Goal: Task Accomplishment & Management: Manage account settings

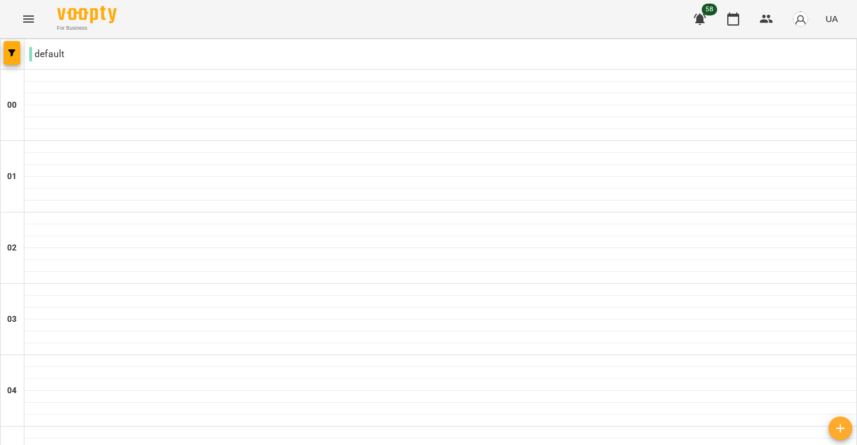
scroll to position [1242, 0]
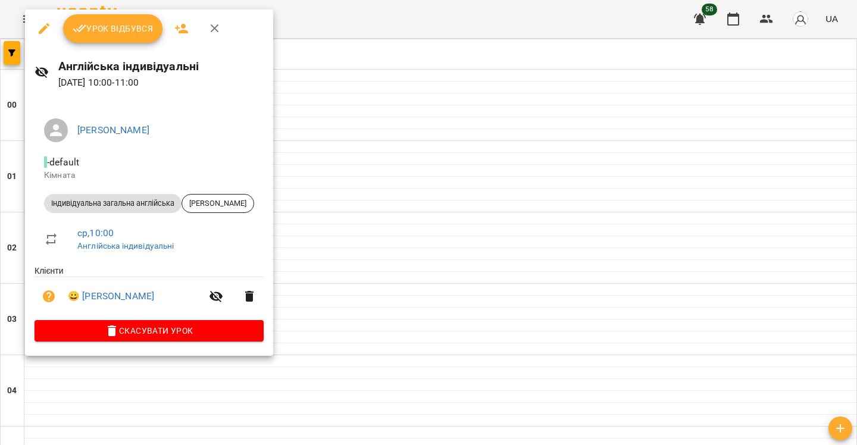
click at [200, 330] on span "Скасувати Урок" at bounding box center [149, 331] width 210 height 14
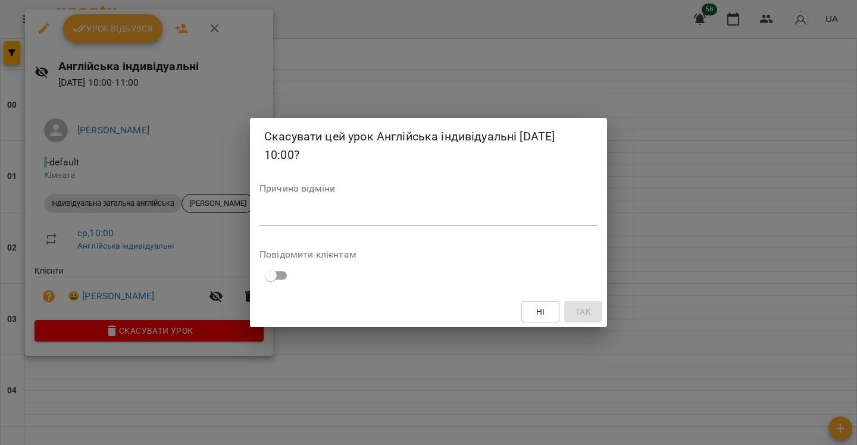
click at [290, 212] on textarea at bounding box center [428, 216] width 338 height 11
type textarea "*"
click at [581, 312] on span "Так" at bounding box center [582, 312] width 15 height 14
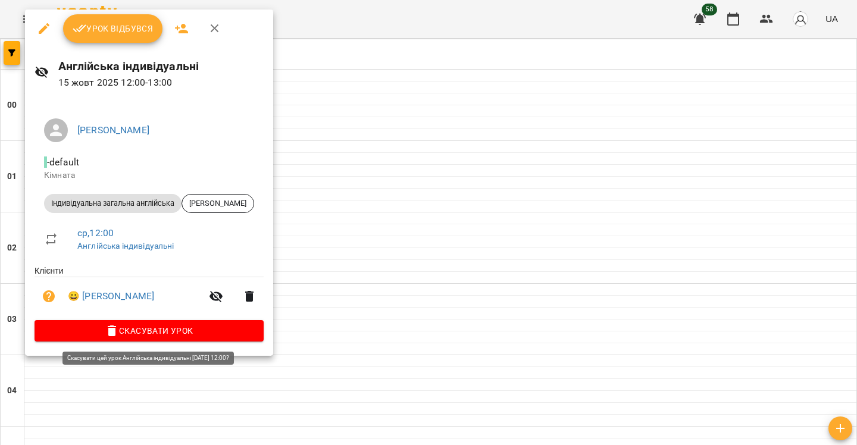
click at [196, 334] on span "Скасувати Урок" at bounding box center [149, 331] width 210 height 14
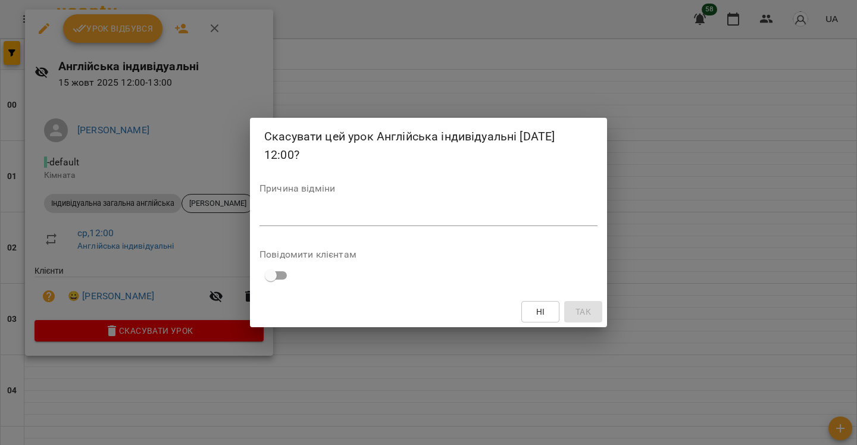
click at [322, 224] on div "*" at bounding box center [428, 216] width 338 height 19
type textarea "*"
click at [585, 310] on span "Так" at bounding box center [582, 312] width 15 height 14
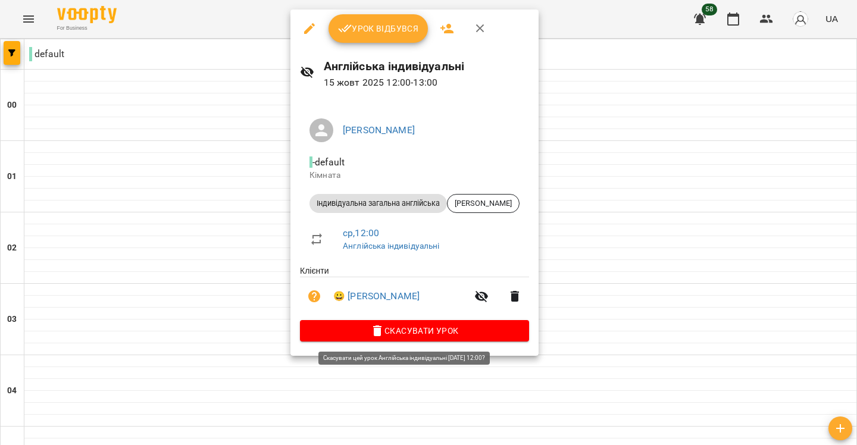
click at [392, 333] on span "Скасувати Урок" at bounding box center [414, 331] width 210 height 14
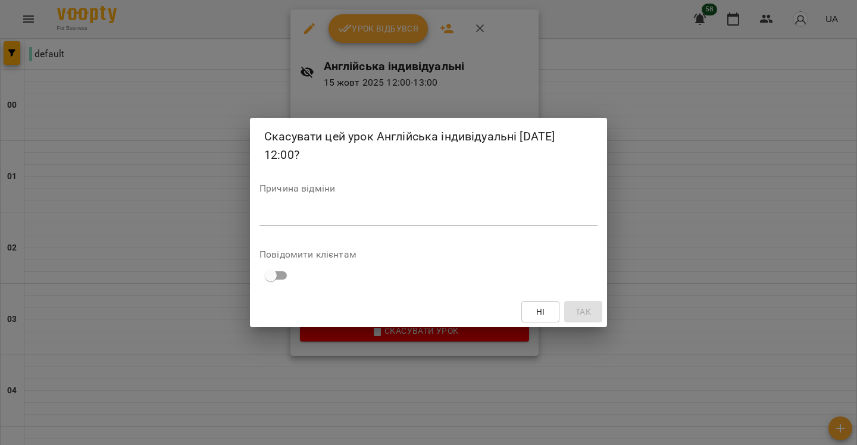
click at [472, 208] on div "*" at bounding box center [428, 216] width 338 height 19
type textarea "*"
click at [592, 305] on button "Так" at bounding box center [583, 311] width 38 height 21
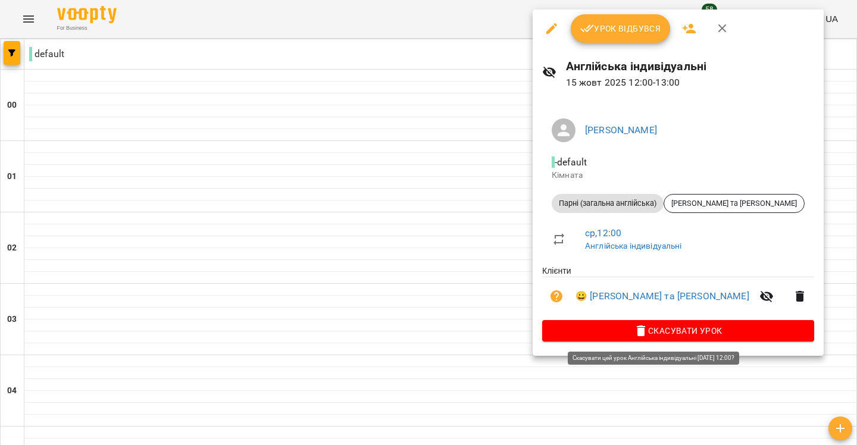
click at [589, 334] on span "Скасувати Урок" at bounding box center [678, 331] width 253 height 14
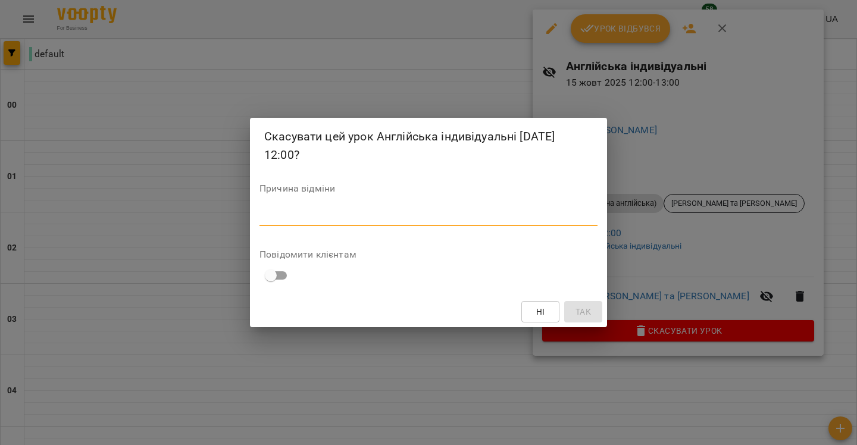
click at [538, 217] on textarea at bounding box center [428, 216] width 338 height 11
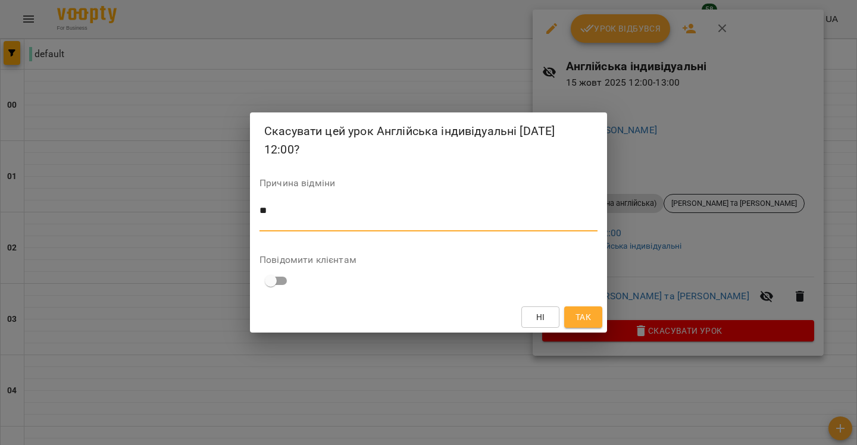
type textarea "*"
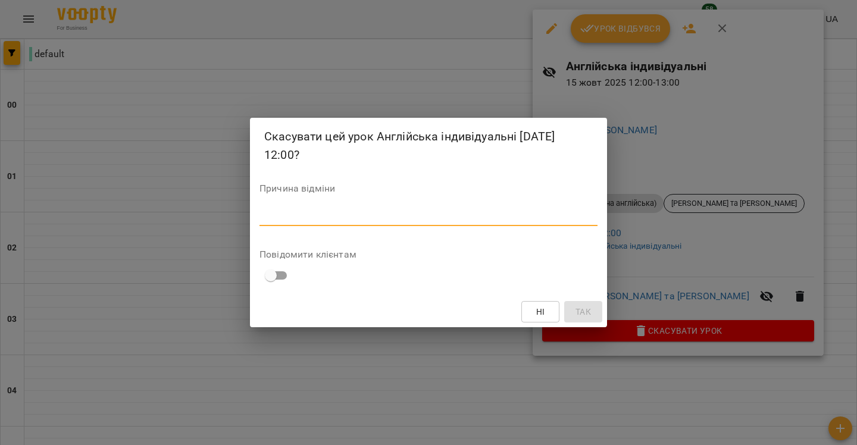
type textarea "*"
click at [578, 308] on span "Так" at bounding box center [582, 312] width 15 height 14
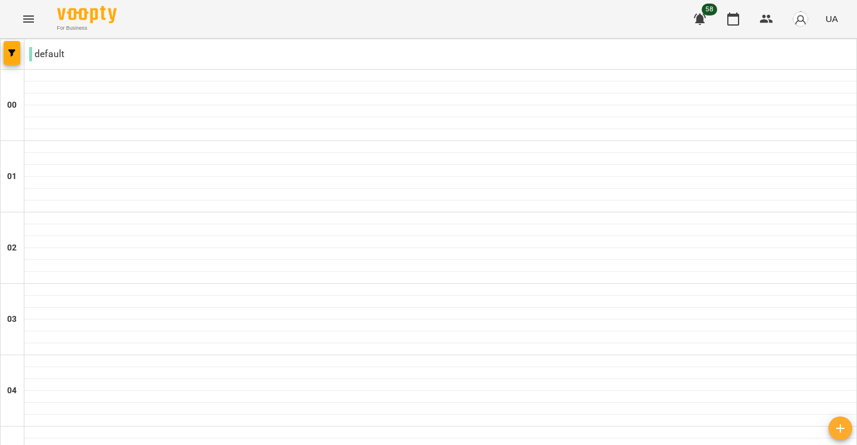
scroll to position [1201, 0]
type input "**********"
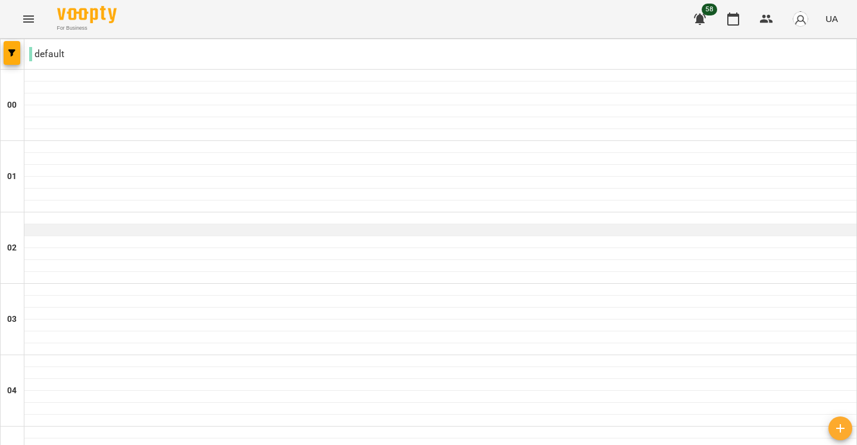
scroll to position [809, 0]
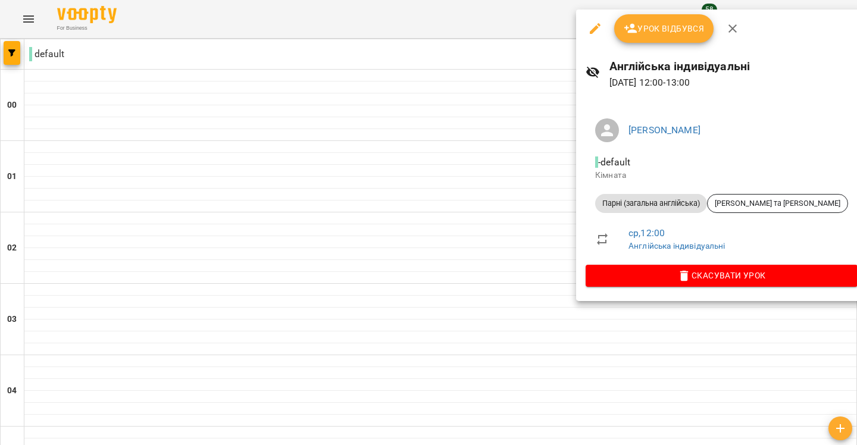
click at [469, 246] on div at bounding box center [428, 222] width 857 height 445
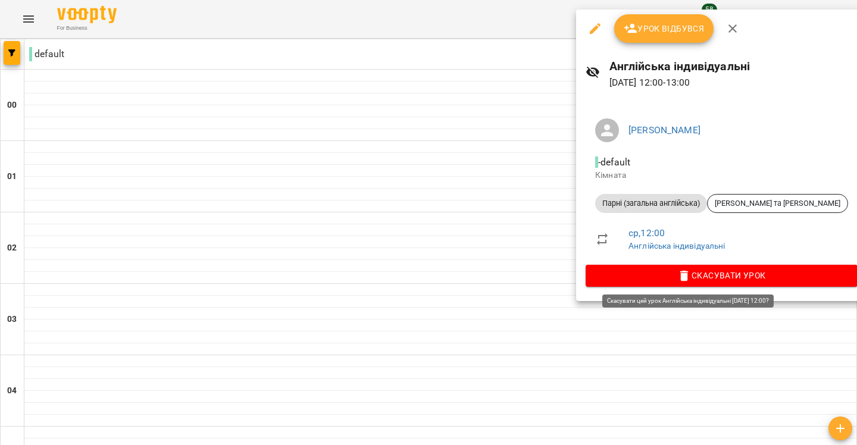
click at [641, 281] on span "Скасувати Урок" at bounding box center [721, 275] width 253 height 14
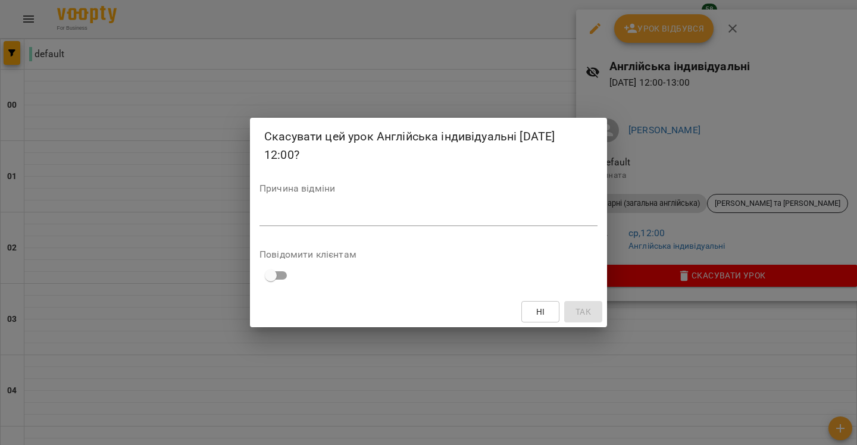
click at [484, 210] on div "*" at bounding box center [428, 216] width 338 height 19
type textarea "*"
click at [588, 311] on span "Так" at bounding box center [582, 312] width 15 height 14
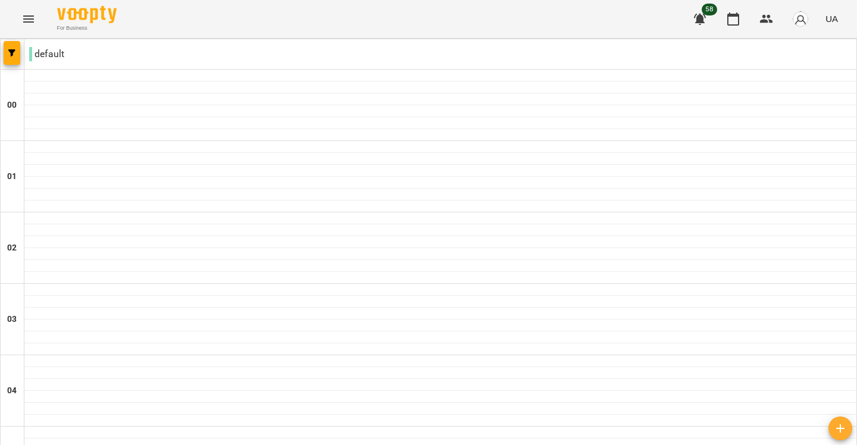
scroll to position [1024, 0]
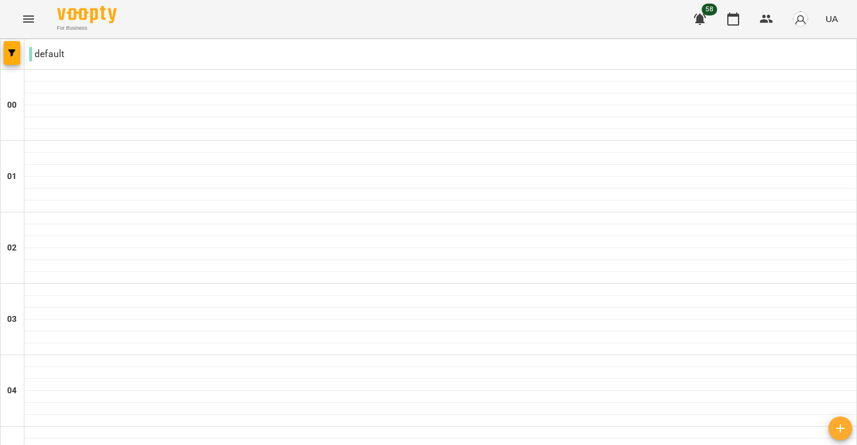
type input "**********"
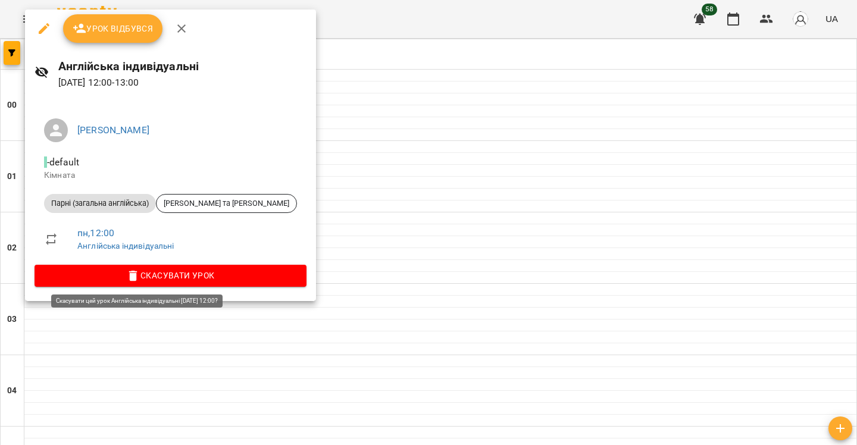
click at [197, 280] on span "Скасувати Урок" at bounding box center [170, 275] width 253 height 14
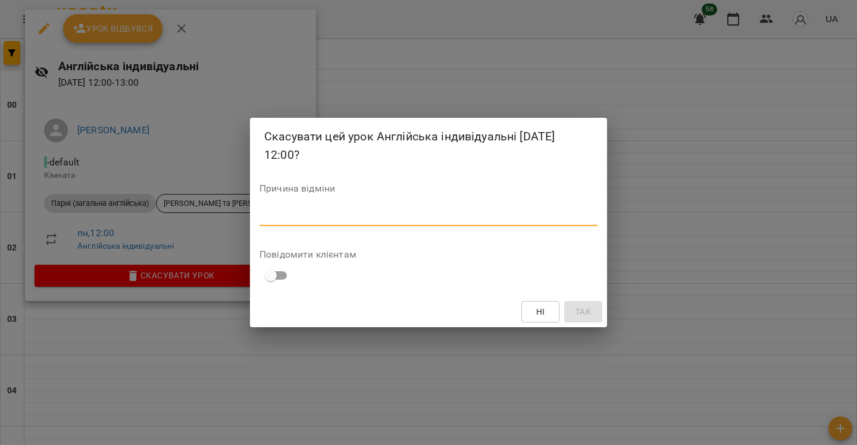
click at [496, 220] on textarea at bounding box center [428, 216] width 338 height 11
type textarea "*"
click at [583, 312] on span "Так" at bounding box center [582, 312] width 15 height 14
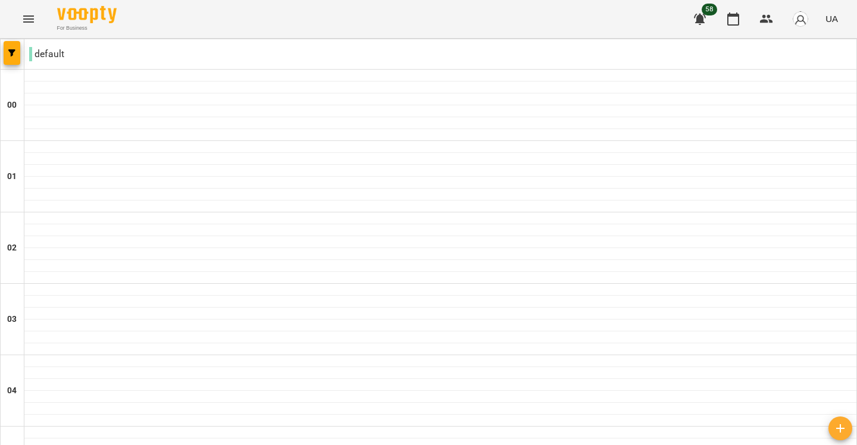
scroll to position [1189, 0]
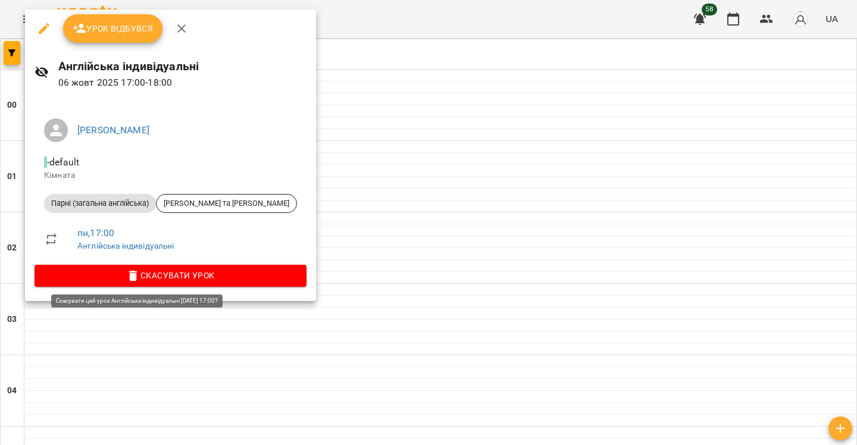
click at [184, 277] on span "Скасувати Урок" at bounding box center [170, 275] width 253 height 14
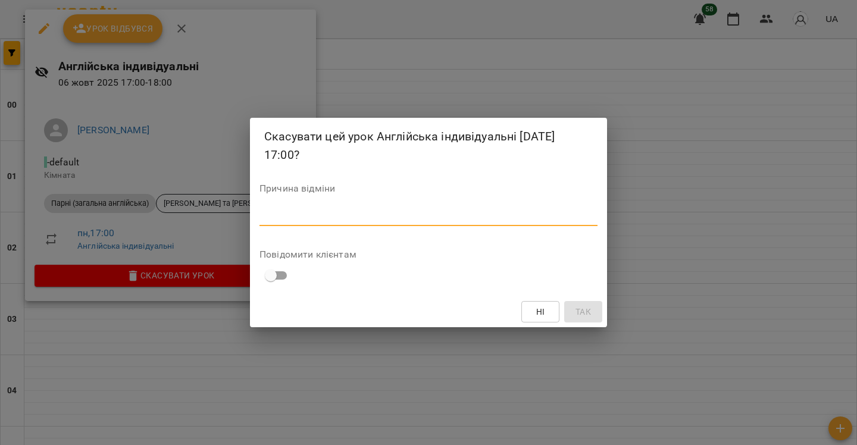
click at [334, 218] on textarea at bounding box center [428, 216] width 338 height 11
type textarea "*"
click at [592, 312] on span "Так" at bounding box center [583, 312] width 19 height 14
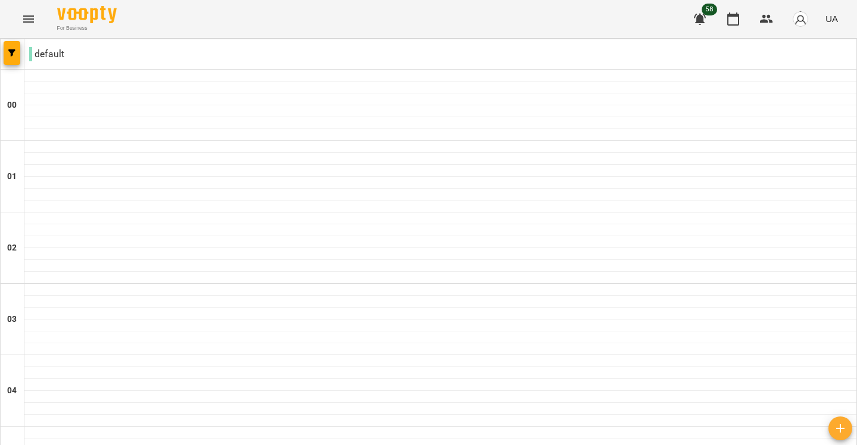
scroll to position [490, 0]
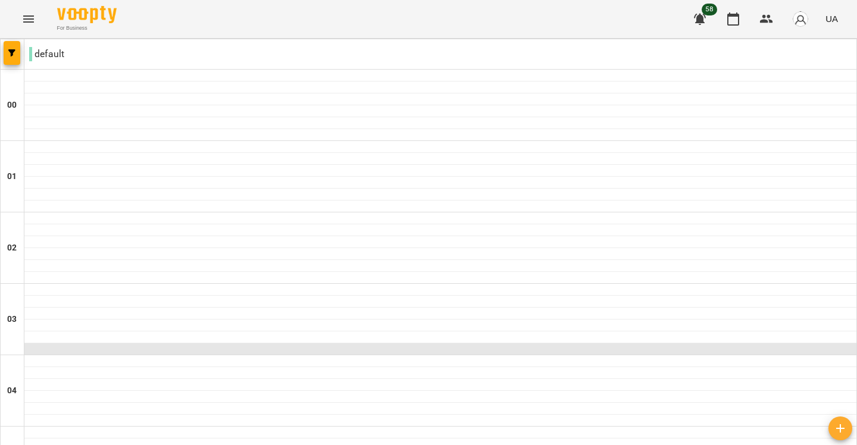
scroll to position [0, 0]
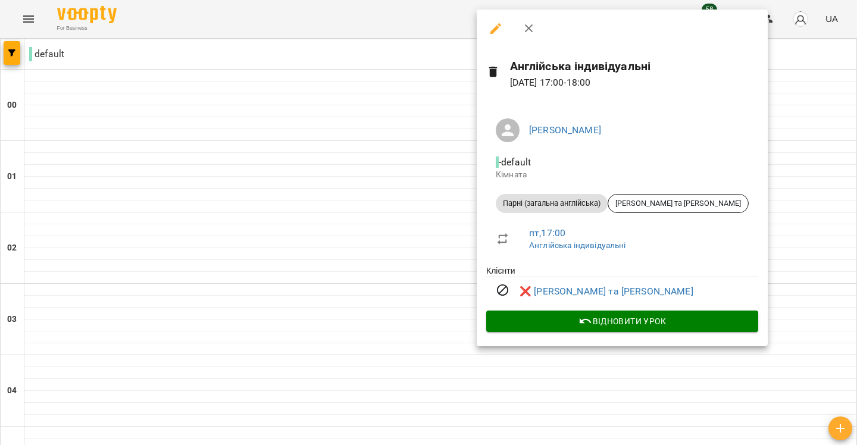
click at [325, 278] on div at bounding box center [428, 222] width 857 height 445
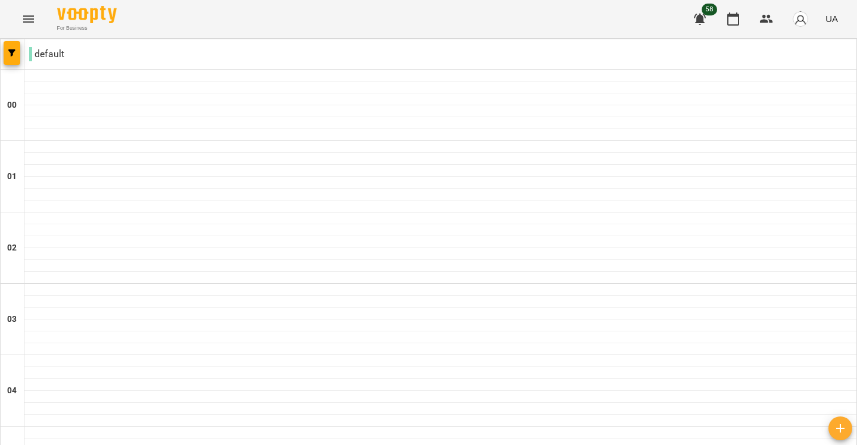
scroll to position [1196, 0]
type input "**********"
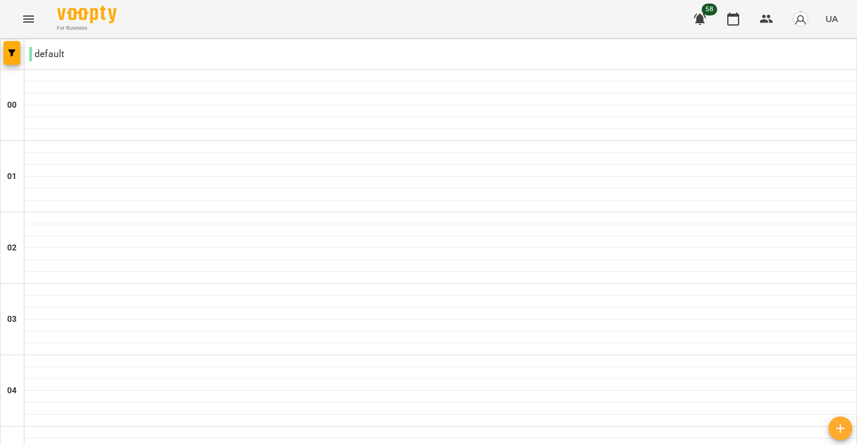
scroll to position [1198, 0]
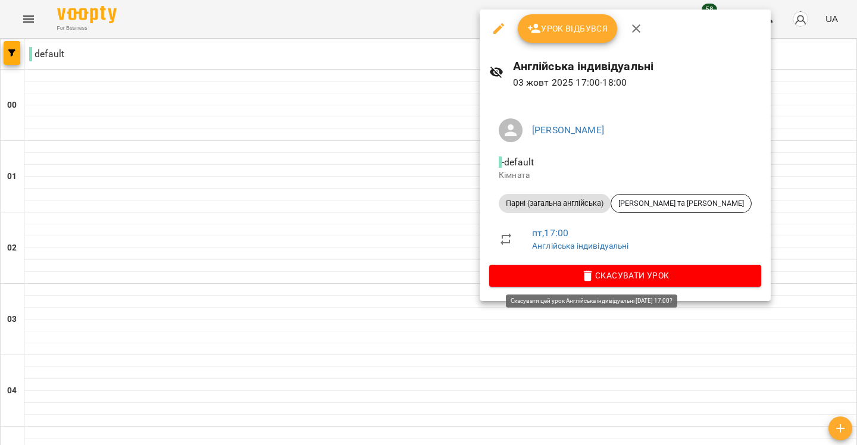
click at [627, 273] on span "Скасувати Урок" at bounding box center [625, 275] width 253 height 14
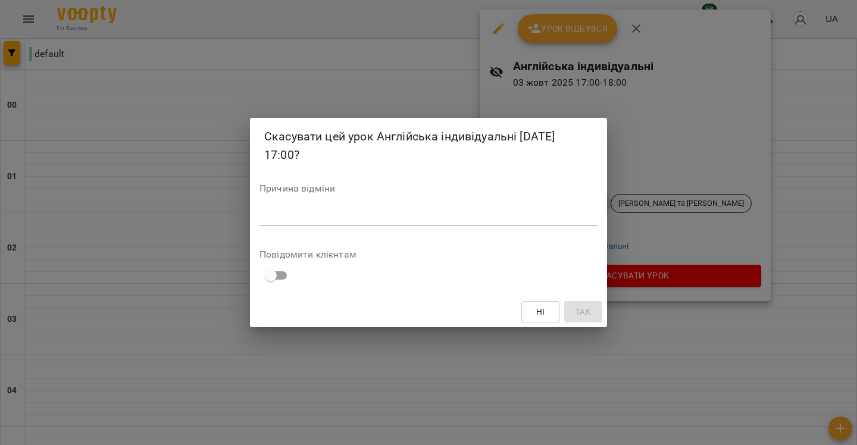
click at [563, 215] on textarea at bounding box center [428, 216] width 338 height 11
type textarea "*"
click at [585, 317] on span "Так" at bounding box center [582, 312] width 15 height 14
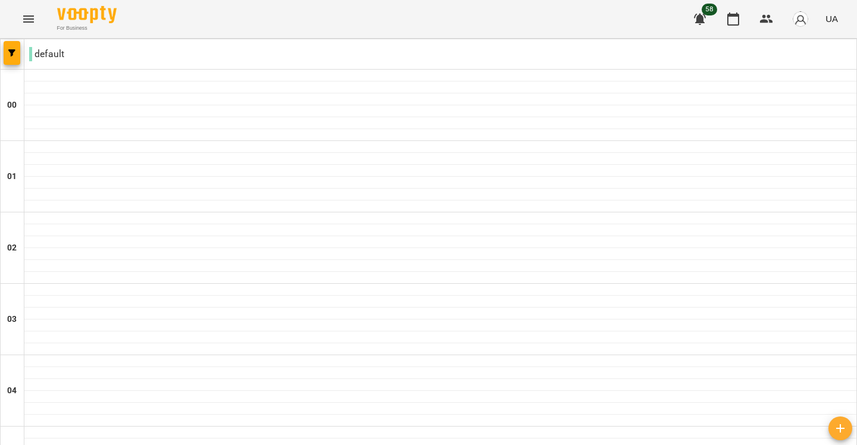
scroll to position [1346, 0]
type input "**********"
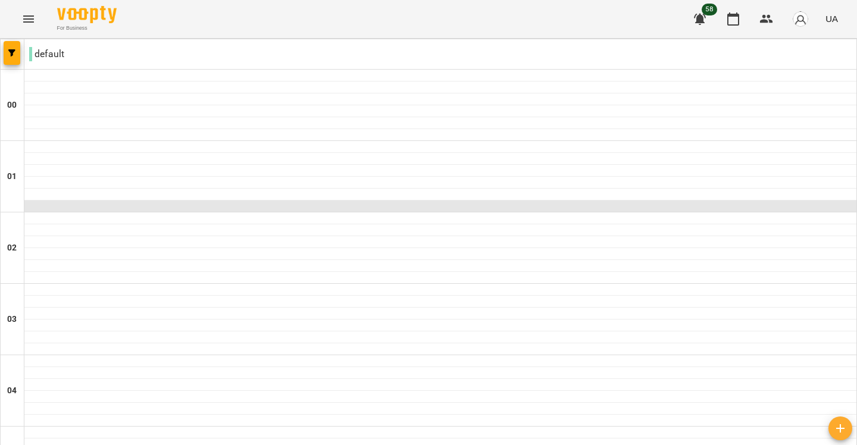
scroll to position [1299, 0]
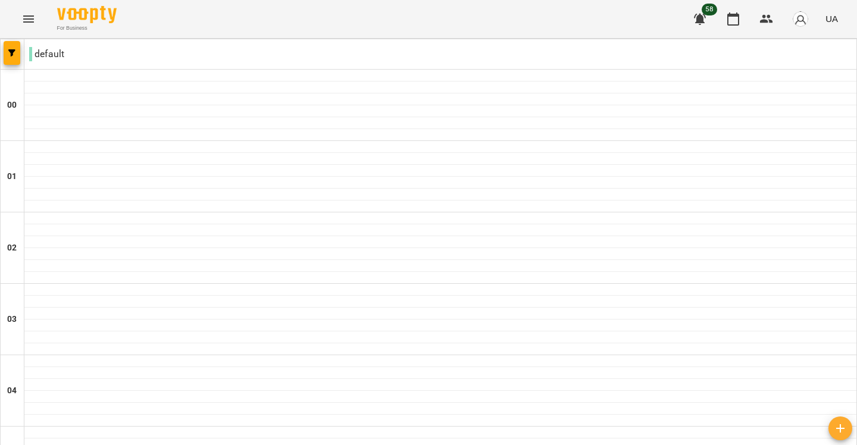
scroll to position [1314, 0]
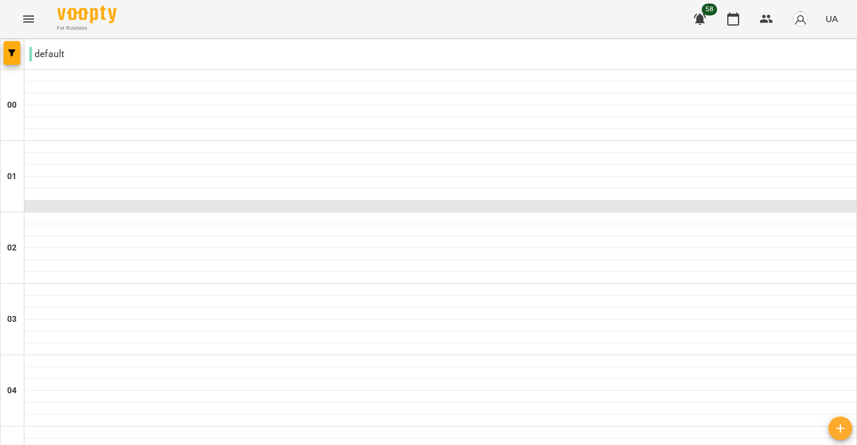
scroll to position [1269, 0]
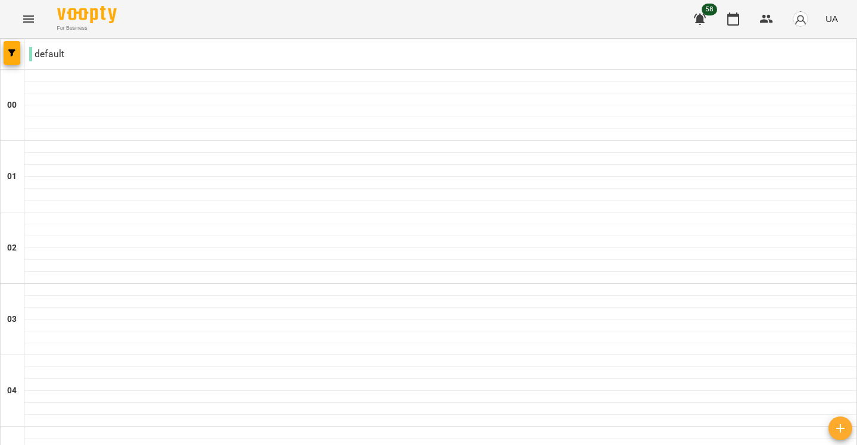
type input "**********"
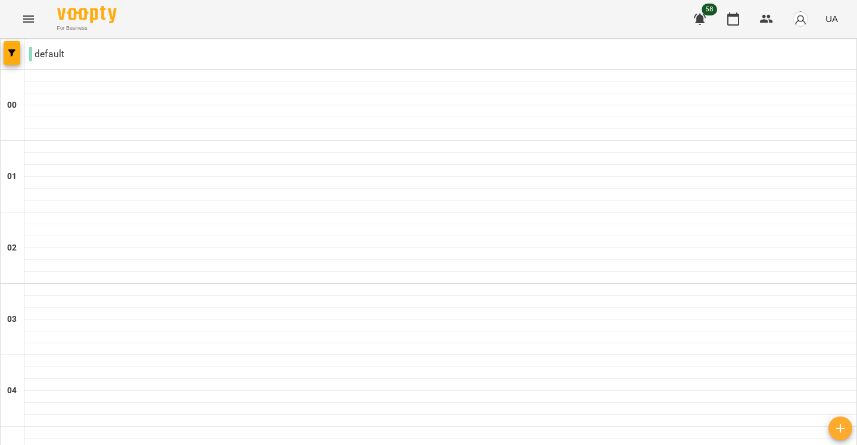
scroll to position [1346, 0]
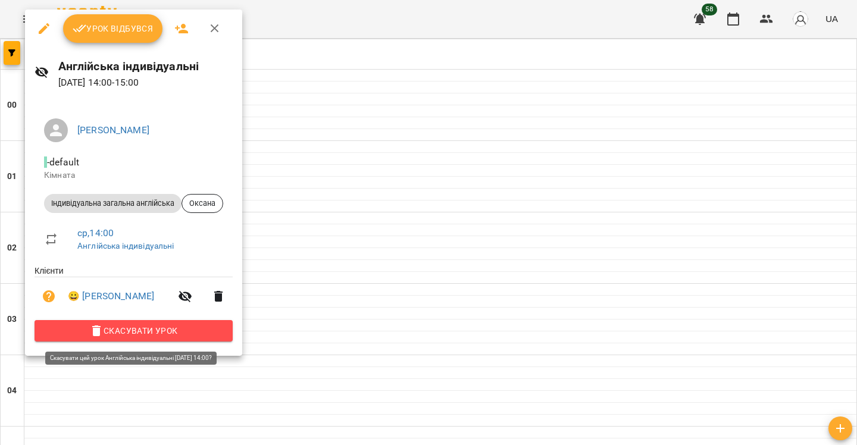
click at [154, 331] on span "Скасувати Урок" at bounding box center [133, 331] width 179 height 14
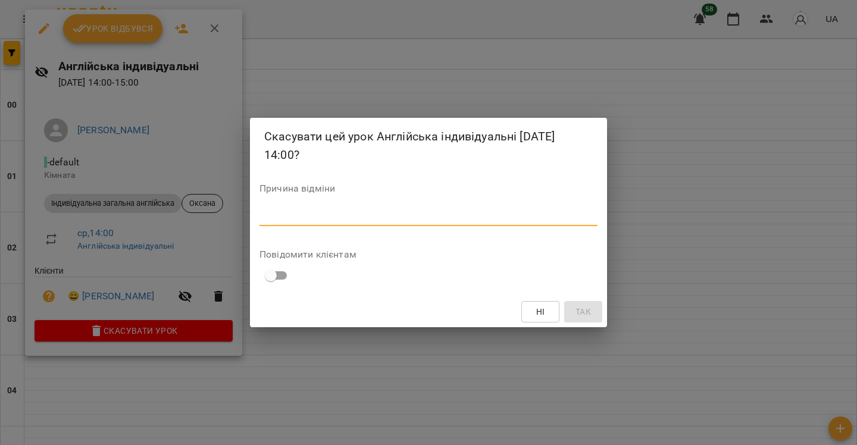
click at [349, 217] on textarea at bounding box center [428, 216] width 338 height 11
click at [739, 209] on div "Скасувати цей урок Англійська індивідуальні [DATE] 14:00? Причина відміни * Пов…" at bounding box center [428, 222] width 857 height 445
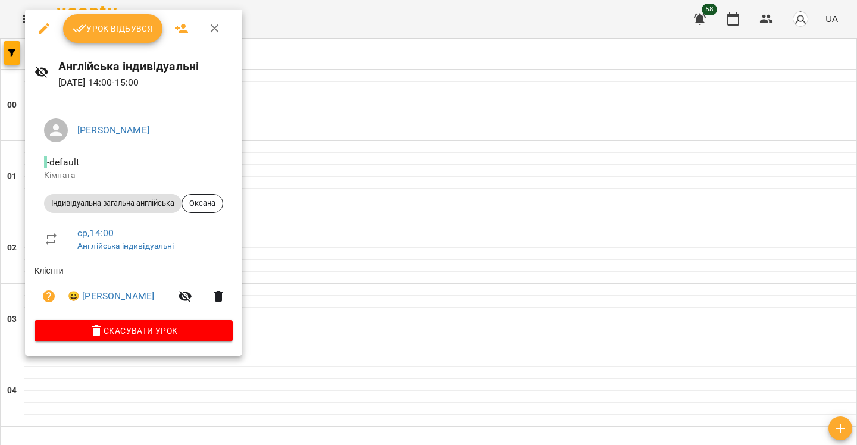
click at [321, 245] on div at bounding box center [428, 222] width 857 height 445
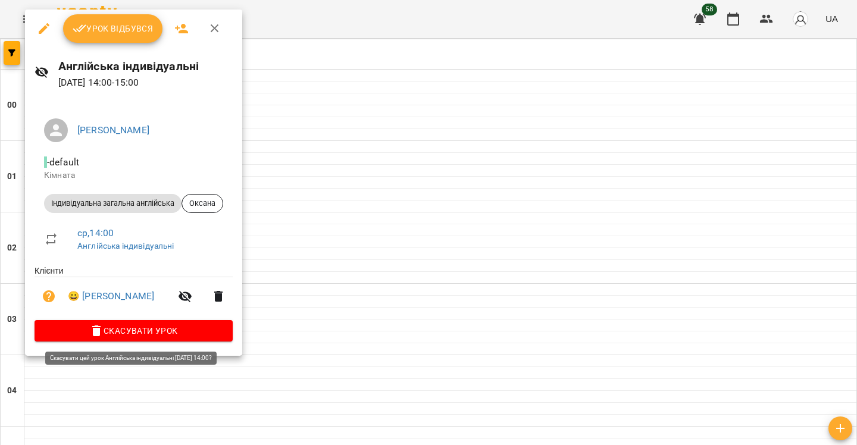
click at [155, 343] on div "[PERSON_NAME] - default Кімната Індивідуальна загальна англійська [PERSON_NAME]…" at bounding box center [133, 227] width 217 height 256
click at [154, 337] on span "Скасувати Урок" at bounding box center [133, 331] width 179 height 14
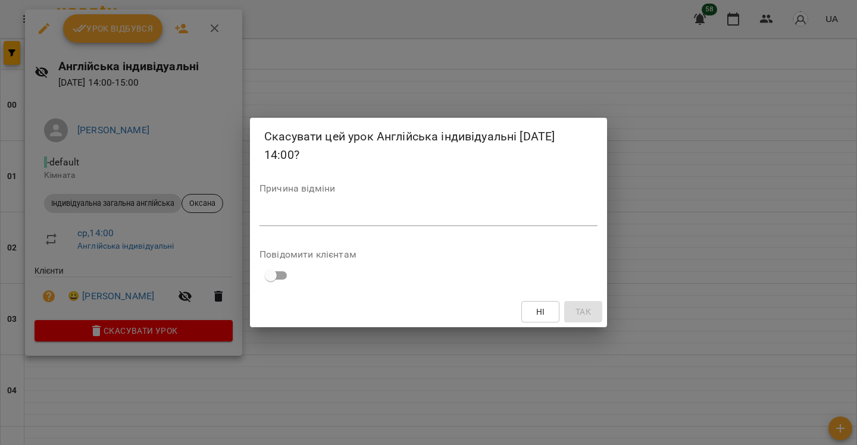
click at [314, 208] on div "*" at bounding box center [428, 216] width 338 height 19
type textarea "*"
click at [599, 320] on button "Так" at bounding box center [583, 311] width 38 height 21
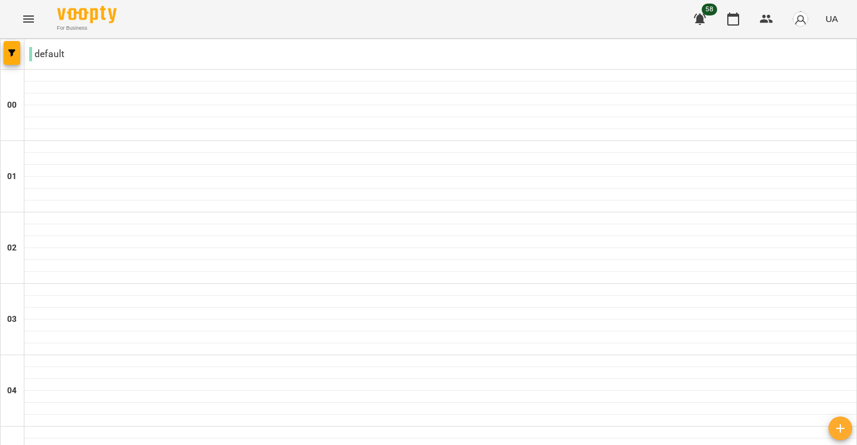
scroll to position [1264, 0]
